Goal: Task Accomplishment & Management: Manage account settings

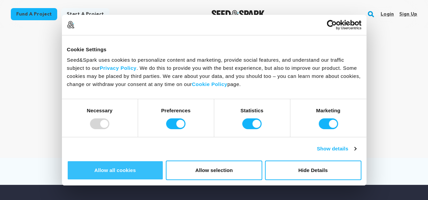
click at [163, 161] on button "Allow all cookies" at bounding box center [115, 171] width 96 height 20
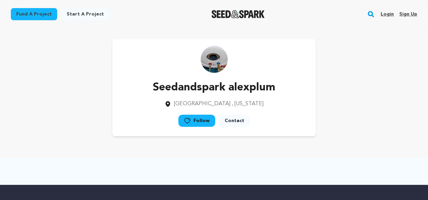
click at [408, 10] on link "Sign up" at bounding box center [408, 14] width 18 height 11
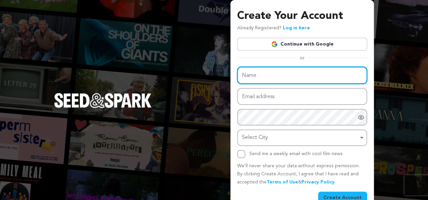
click at [279, 76] on input "Name" at bounding box center [302, 75] width 130 height 17
type input "Toledo Concrete"
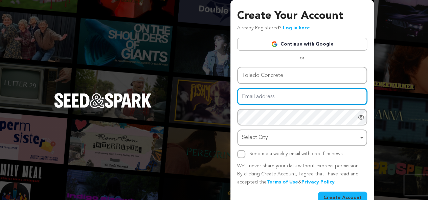
click at [256, 99] on input "Email address" at bounding box center [302, 96] width 130 height 17
paste input "parkertoledo13@gmail.com"
type input "parkertoledo13@gmail.com"
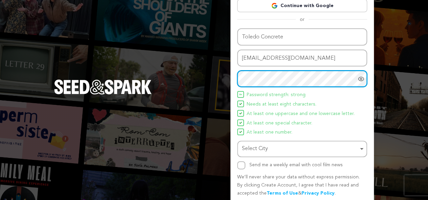
scroll to position [43, 0]
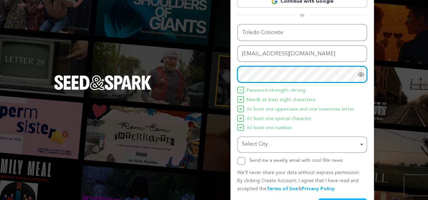
click at [284, 145] on div "Select City Remove item" at bounding box center [300, 145] width 116 height 10
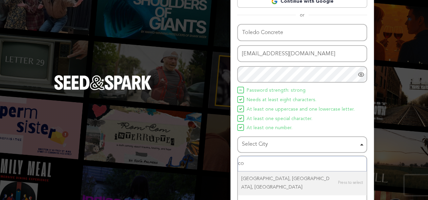
type input "c"
type input "tol"
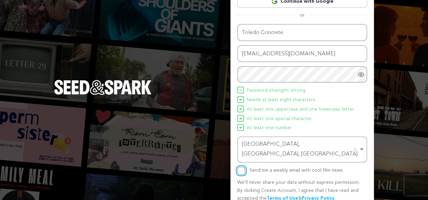
click at [243, 167] on input "Send me a weekly email with cool film news" at bounding box center [241, 171] width 8 height 8
checkbox input "true"
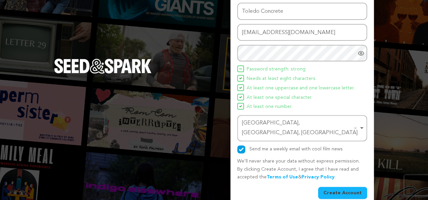
click at [335, 187] on button "Create Account" at bounding box center [342, 193] width 49 height 12
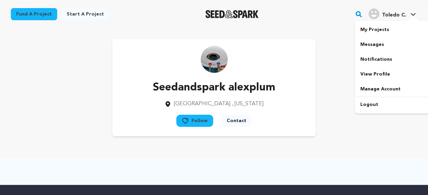
click at [385, 19] on h4 "Toledo C." at bounding box center [394, 15] width 24 height 8
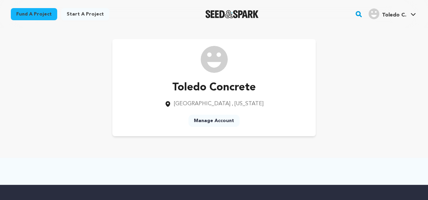
click at [216, 124] on link "Manage Account" at bounding box center [213, 121] width 51 height 12
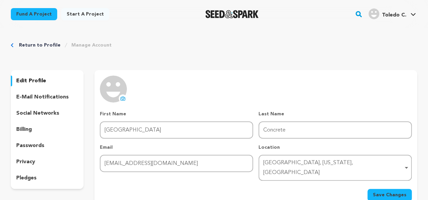
click at [120, 100] on icon at bounding box center [122, 99] width 4 height 4
click at [120, 99] on icon at bounding box center [122, 98] width 5 height 5
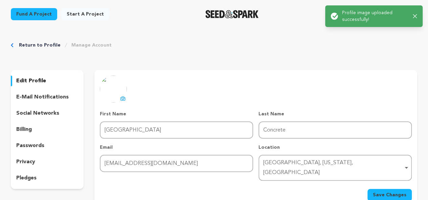
click at [376, 192] on span "Save Changes" at bounding box center [389, 195] width 33 height 7
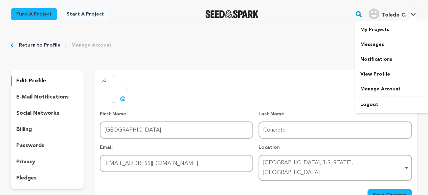
click at [393, 20] on span "Toledo C. Toledo C." at bounding box center [392, 14] width 50 height 14
click at [377, 76] on link "View Profile" at bounding box center [393, 74] width 76 height 15
